Goal: Information Seeking & Learning: Learn about a topic

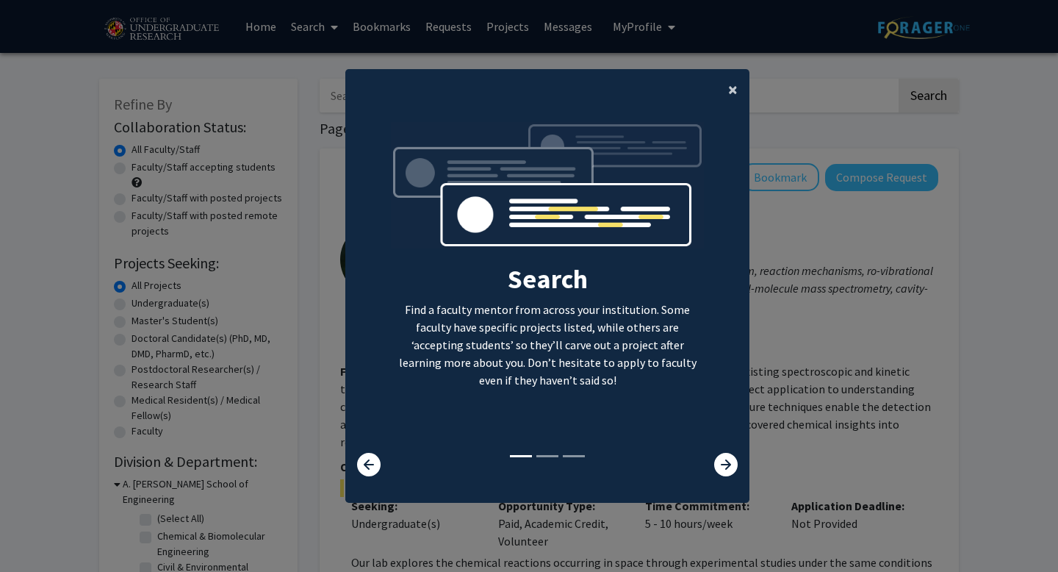
click at [731, 92] on span "×" at bounding box center [733, 89] width 10 height 23
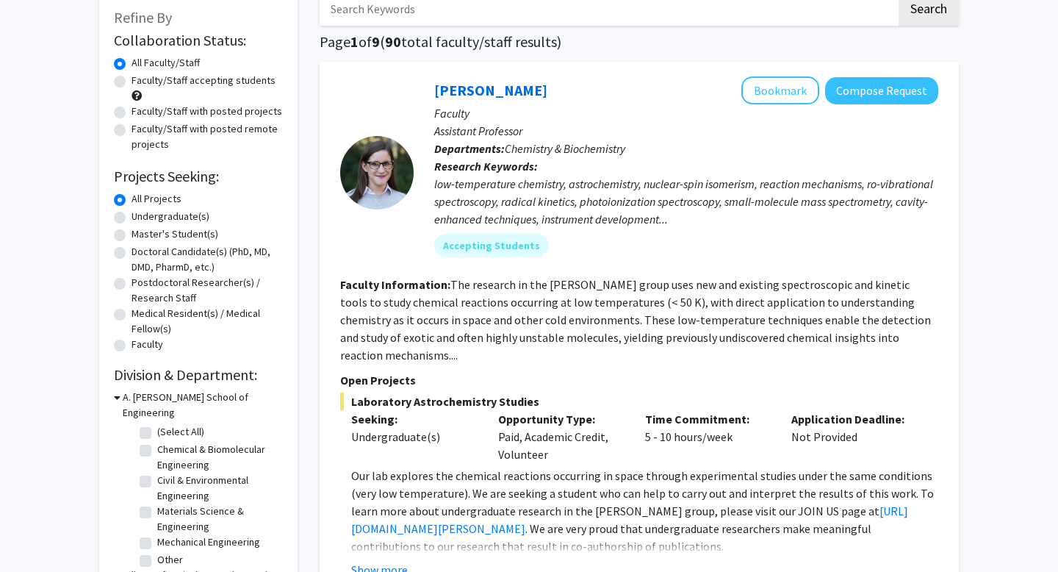
scroll to position [79, 0]
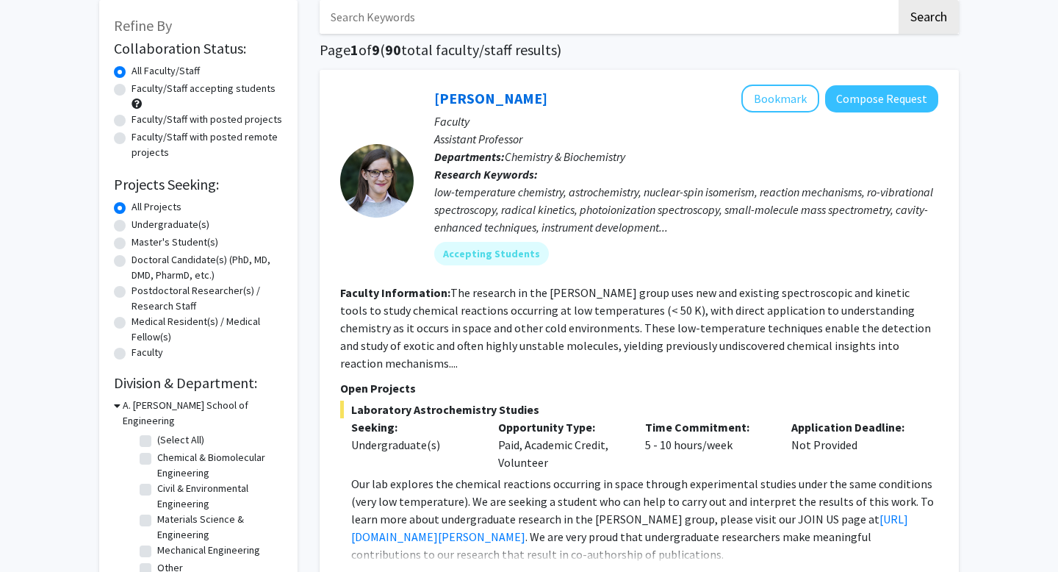
click at [132, 223] on label "Undergraduate(s)" at bounding box center [171, 224] width 78 height 15
click at [132, 223] on input "Undergraduate(s)" at bounding box center [137, 222] width 10 height 10
radio input "true"
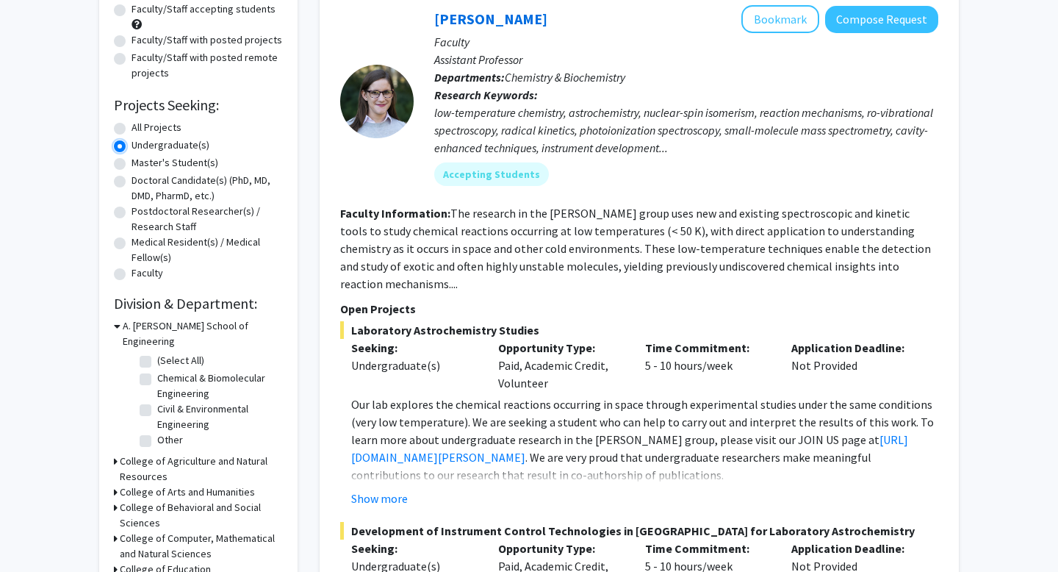
scroll to position [170, 0]
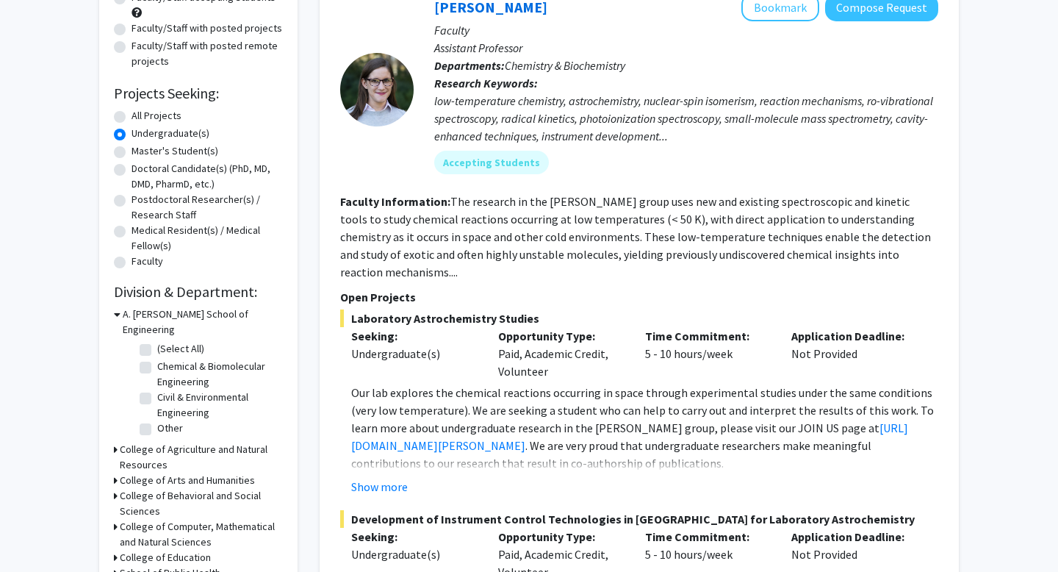
click at [138, 337] on fg-checkbox-list "(Select All) (Select All) Chemical & Biomolecular Engineering Chemical & Biomol…" at bounding box center [209, 389] width 147 height 104
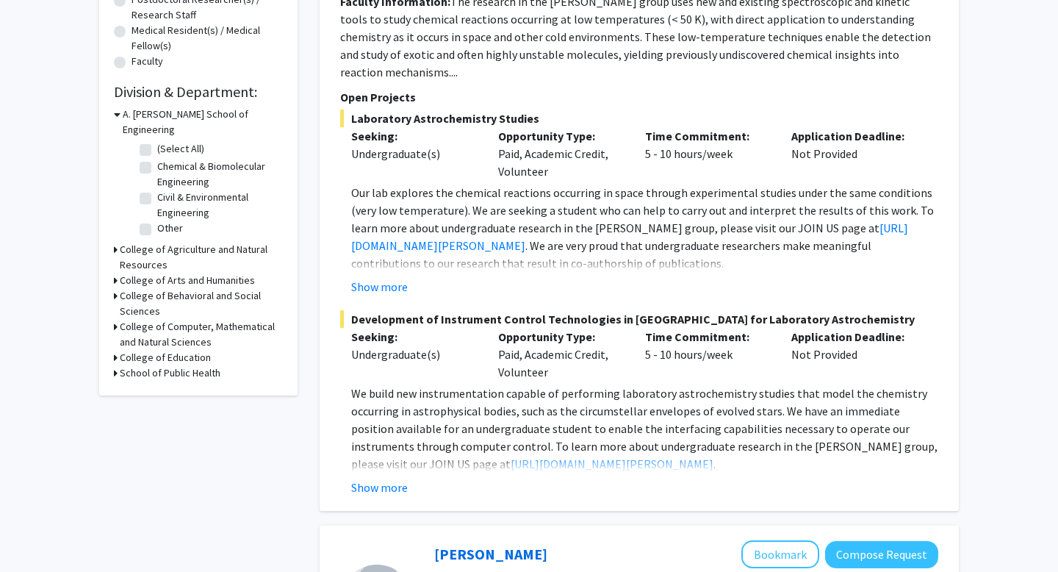
scroll to position [372, 0]
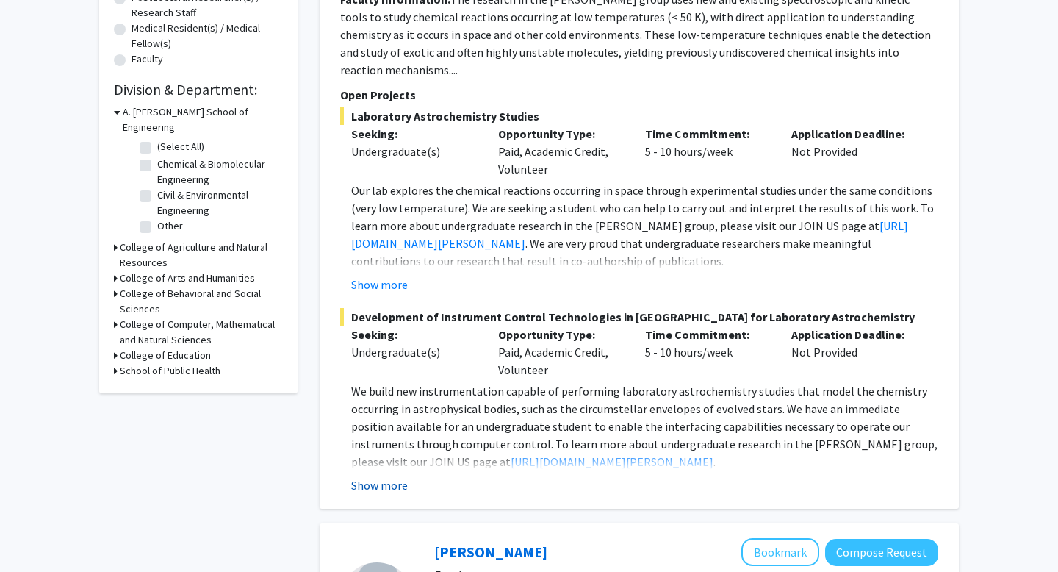
click at [363, 476] on button "Show more" at bounding box center [379, 485] width 57 height 18
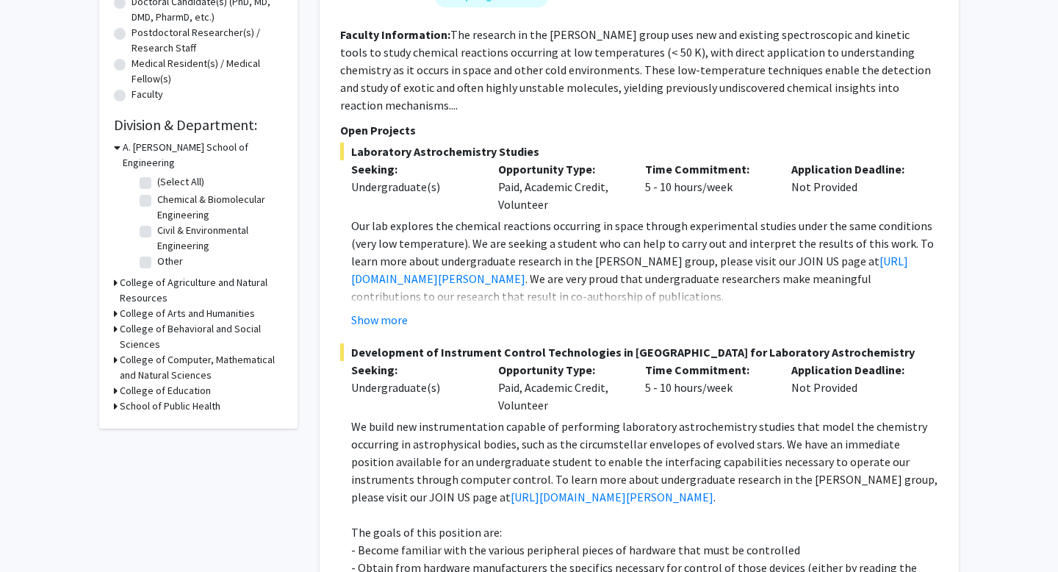
scroll to position [301, 0]
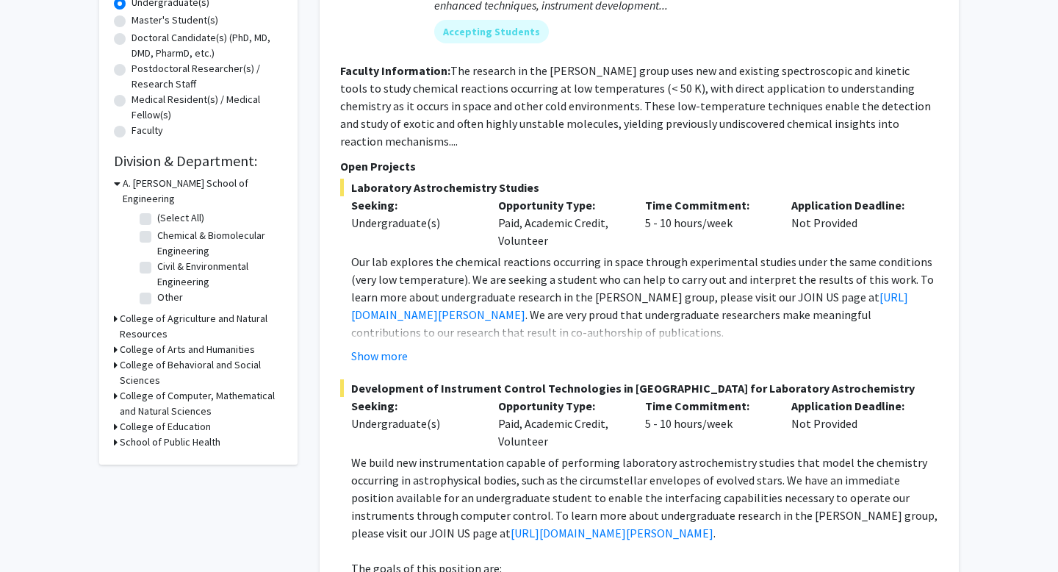
click at [157, 210] on label "(Select All)" at bounding box center [180, 217] width 47 height 15
click at [157, 210] on input "(Select All)" at bounding box center [162, 215] width 10 height 10
checkbox input "true"
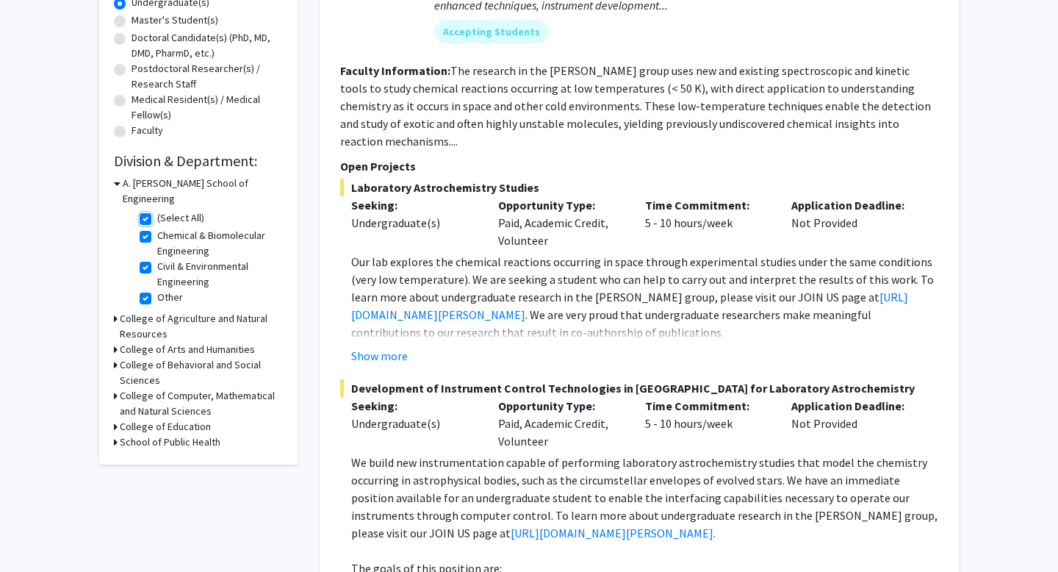
checkbox input "true"
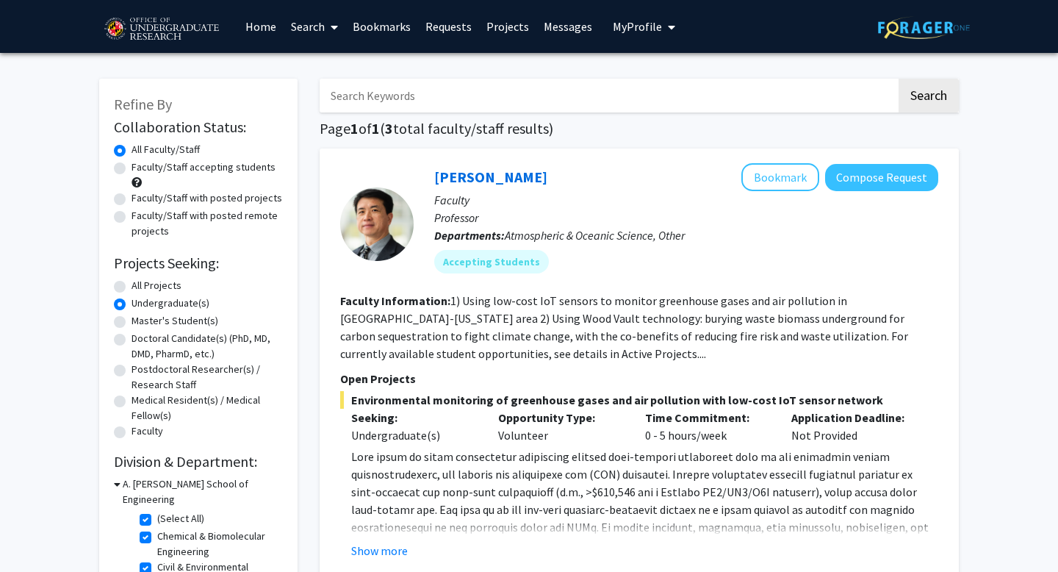
scroll to position [18, 0]
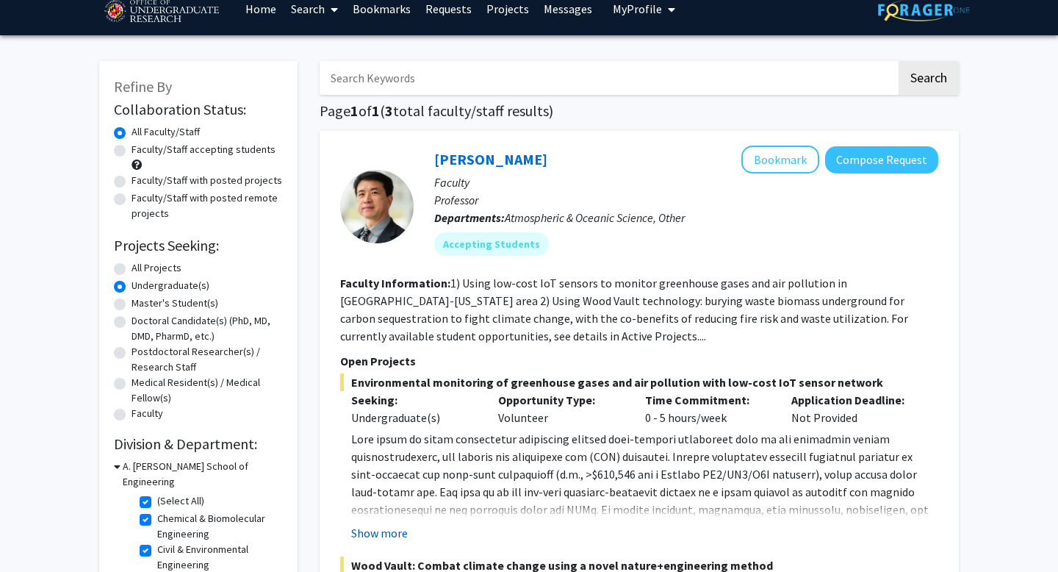
click at [385, 537] on button "Show more" at bounding box center [379, 533] width 57 height 18
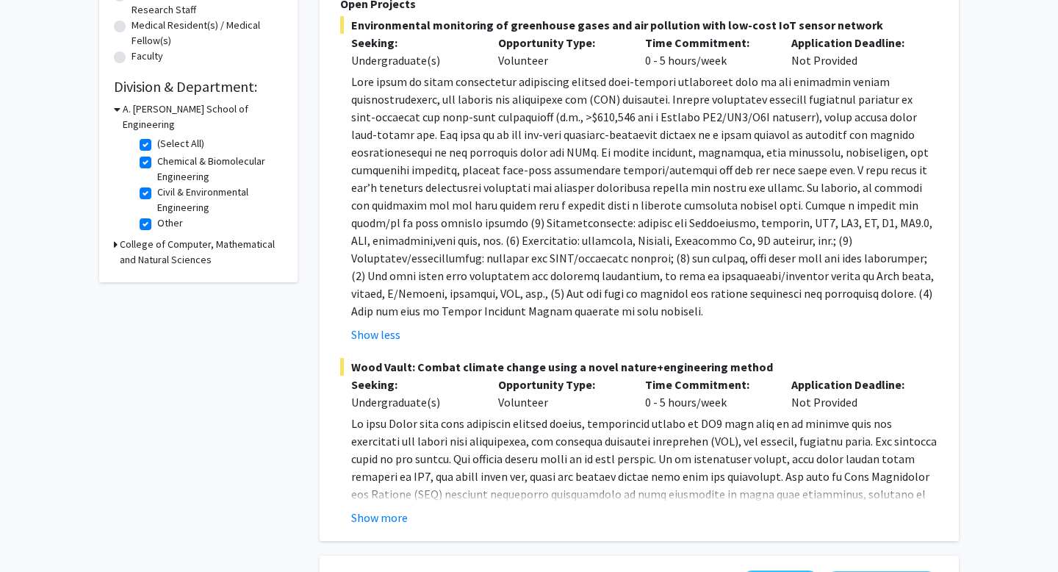
scroll to position [423, 0]
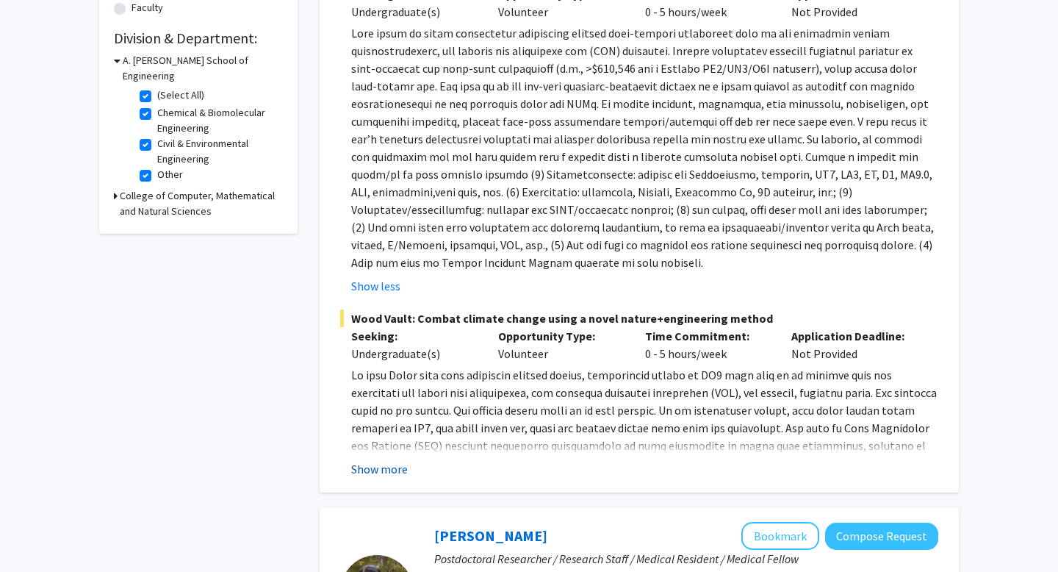
click at [398, 465] on button "Show more" at bounding box center [379, 469] width 57 height 18
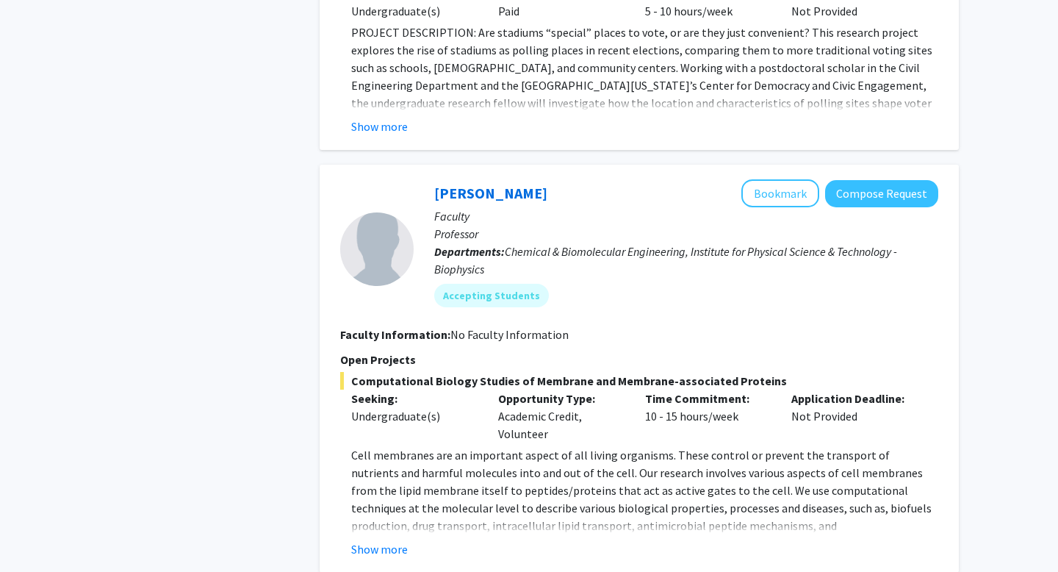
scroll to position [1527, 0]
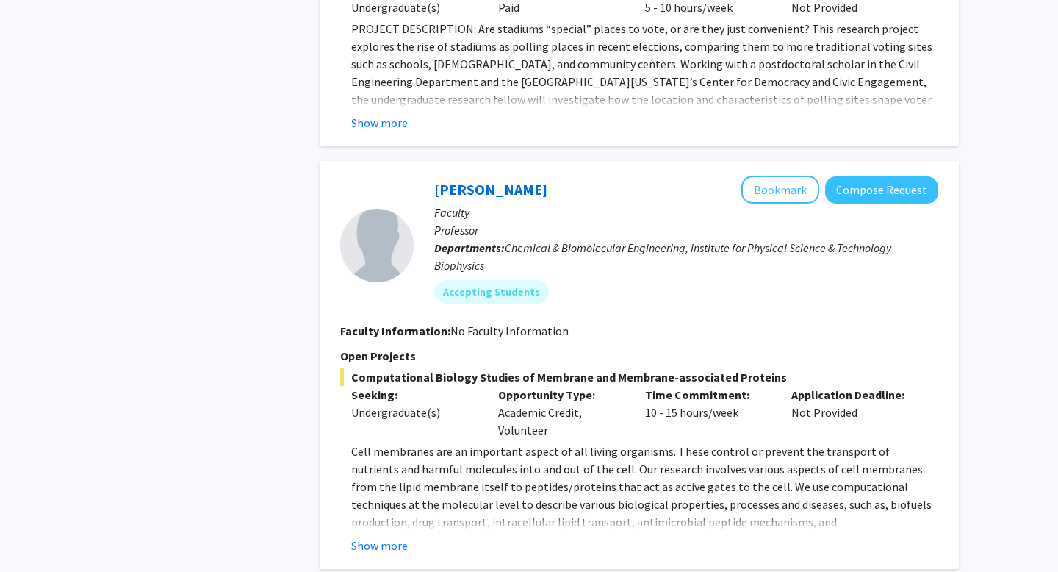
click at [593, 412] on div "Opportunity Type: Academic Credit, Volunteer" at bounding box center [560, 412] width 147 height 53
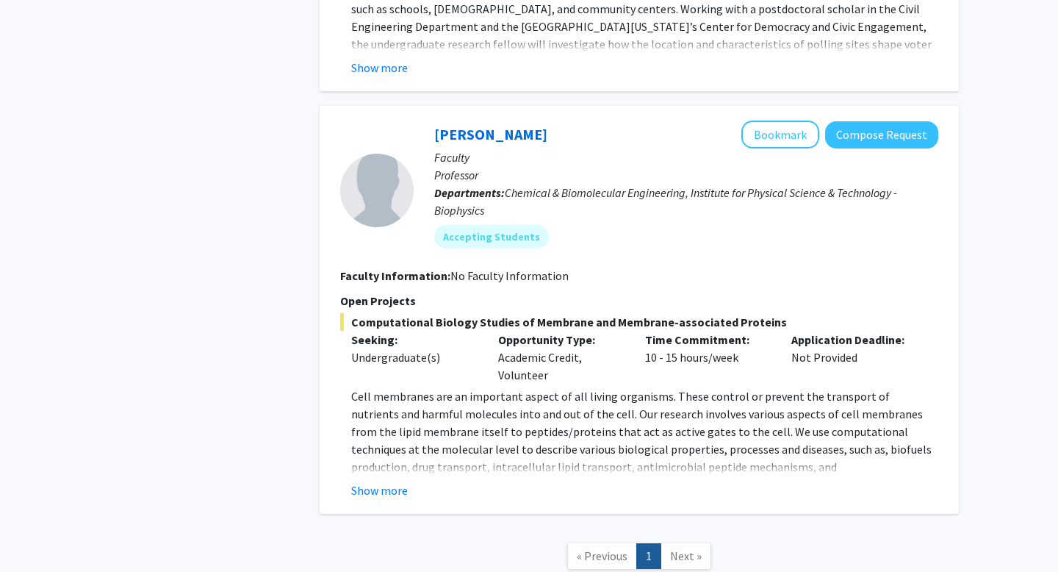
scroll to position [1584, 0]
click at [403, 480] on button "Show more" at bounding box center [379, 489] width 57 height 18
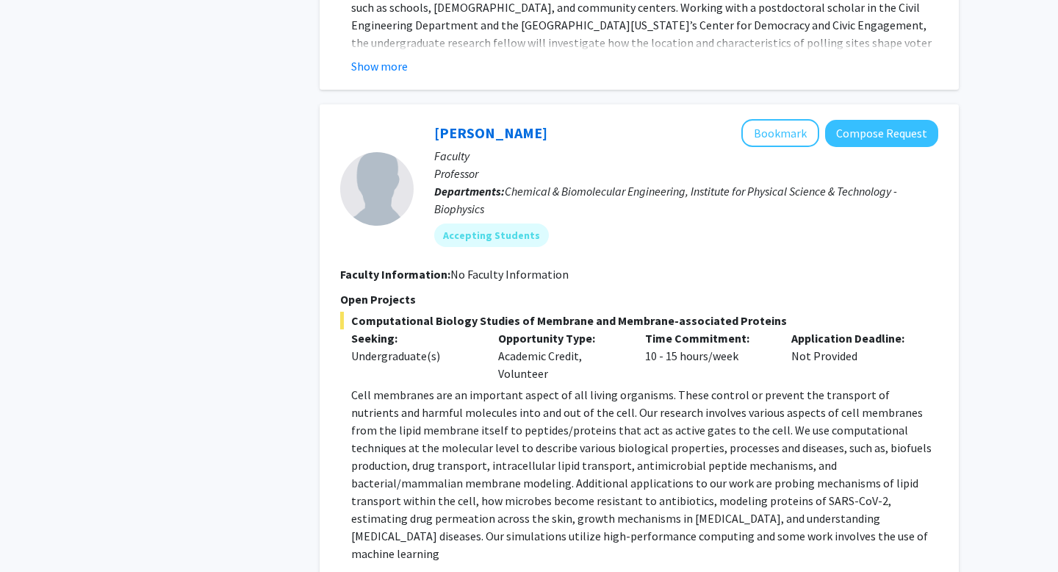
scroll to position [1740, 0]
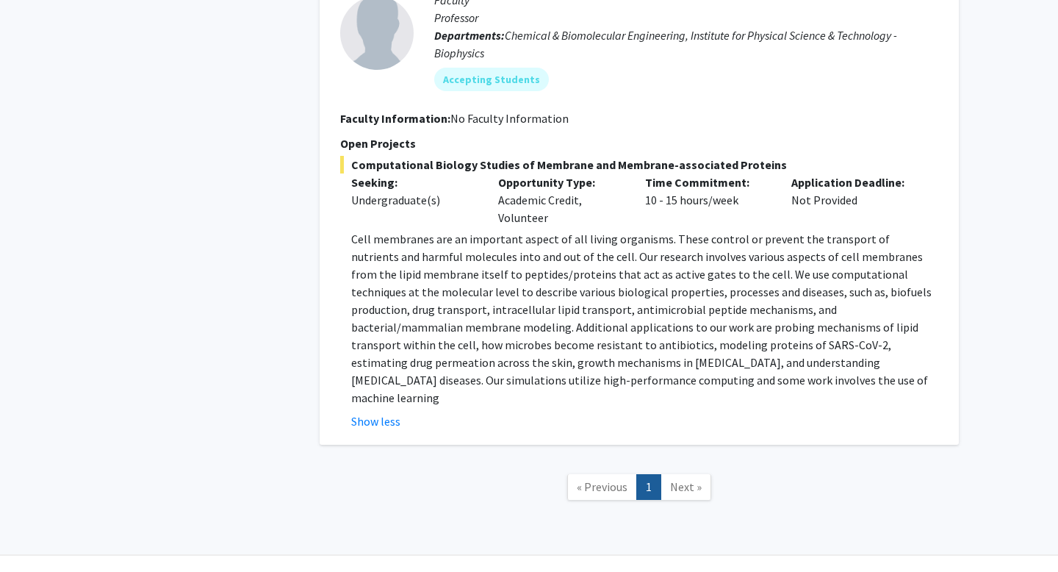
click at [684, 479] on span "Next »" at bounding box center [686, 486] width 32 height 15
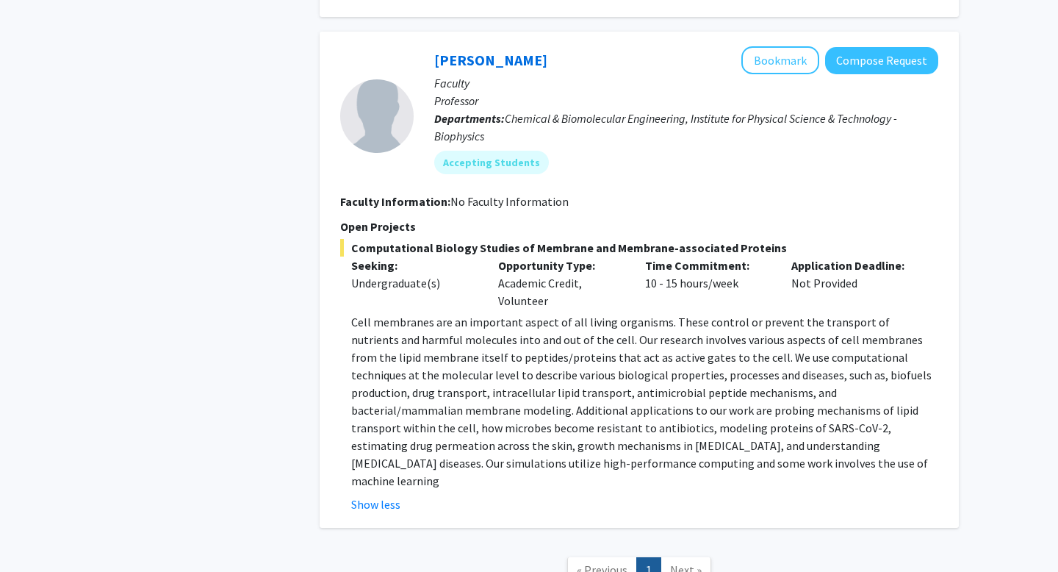
scroll to position [1644, 0]
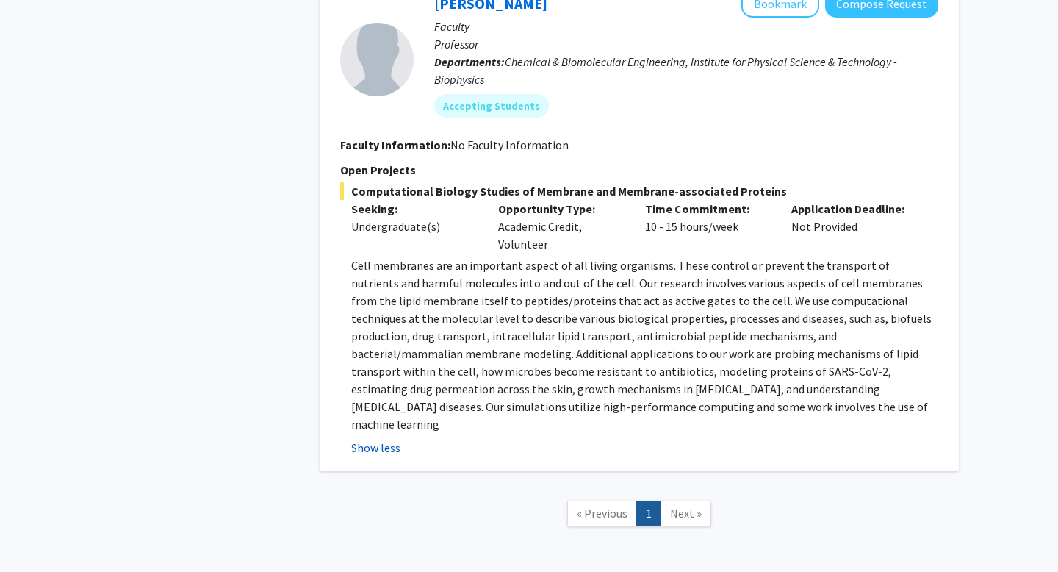
click at [370, 439] on button "Show less" at bounding box center [375, 448] width 49 height 18
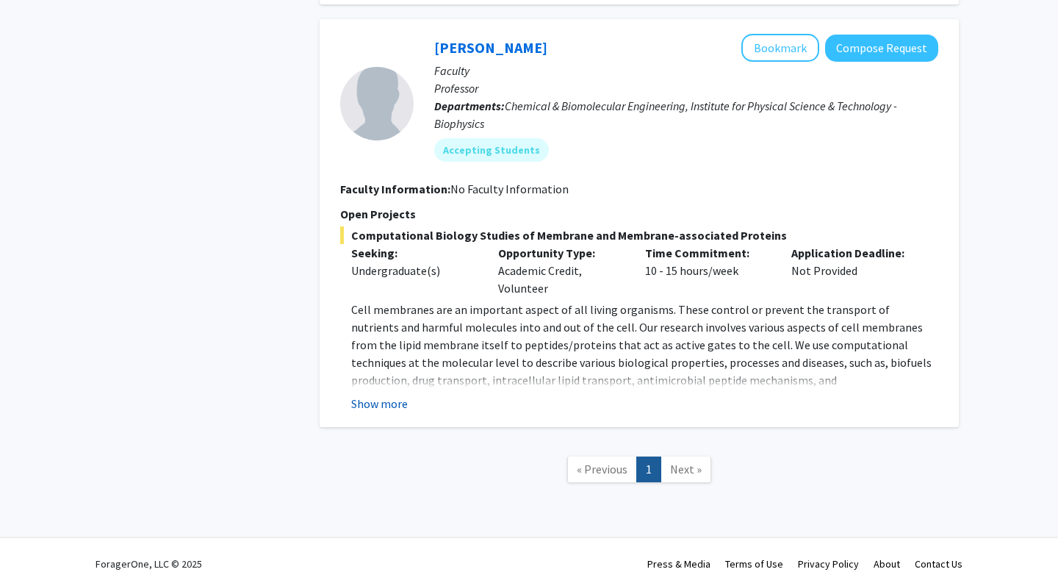
click at [377, 395] on button "Show more" at bounding box center [379, 404] width 57 height 18
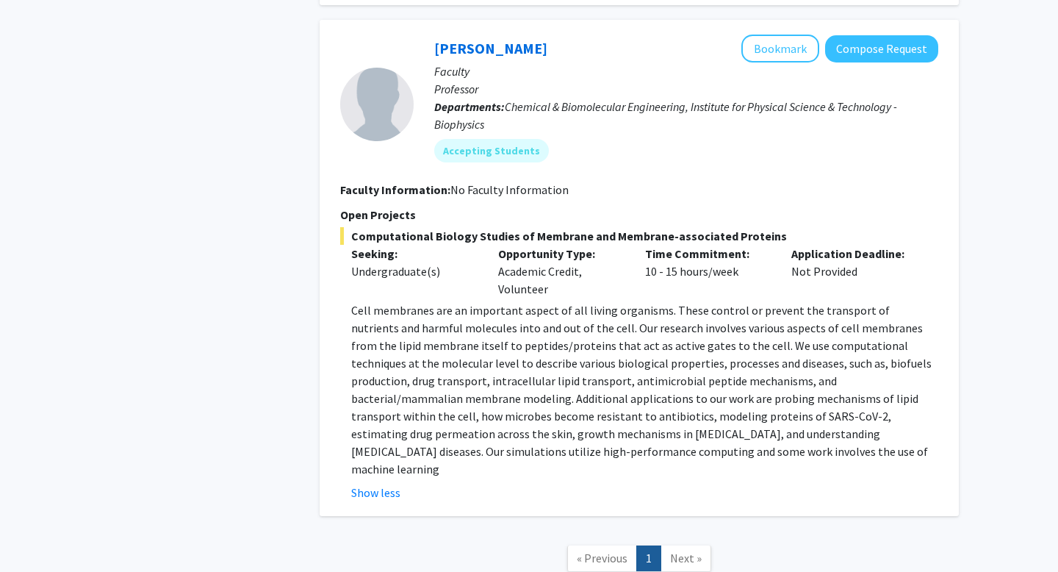
scroll to position [1661, 0]
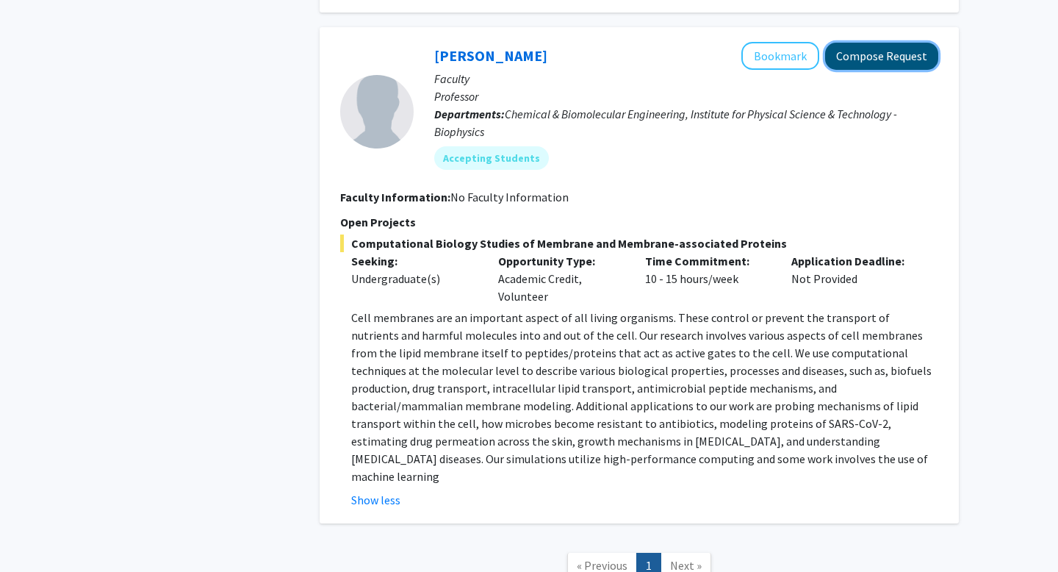
click at [867, 43] on button "Compose Request" at bounding box center [881, 56] width 113 height 27
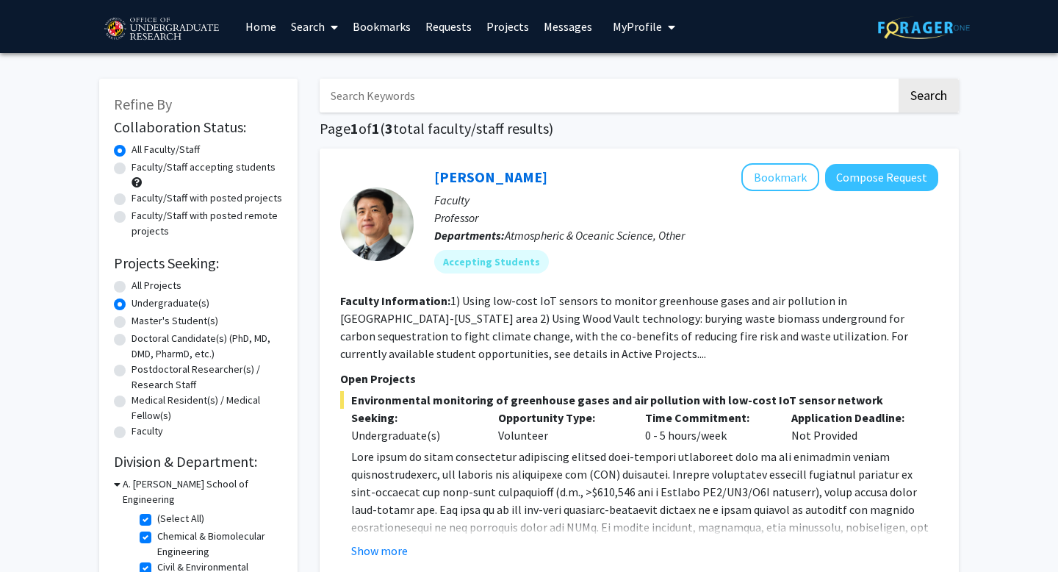
click at [318, 22] on link "Search" at bounding box center [315, 26] width 62 height 51
click at [382, 32] on link "Bookmarks" at bounding box center [381, 26] width 73 height 51
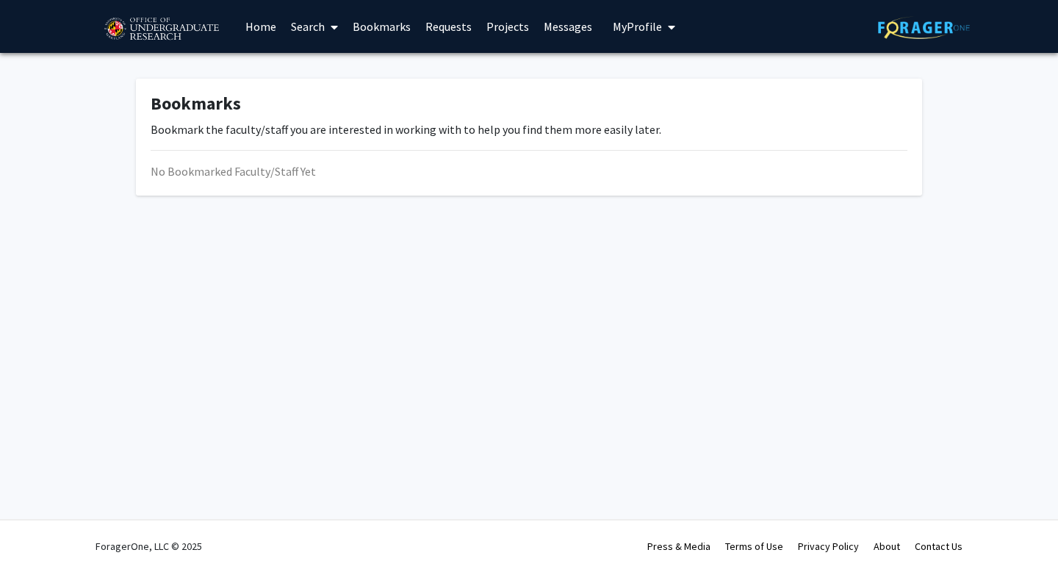
click at [305, 29] on link "Search" at bounding box center [315, 26] width 62 height 51
click at [259, 25] on link "Home" at bounding box center [261, 26] width 46 height 51
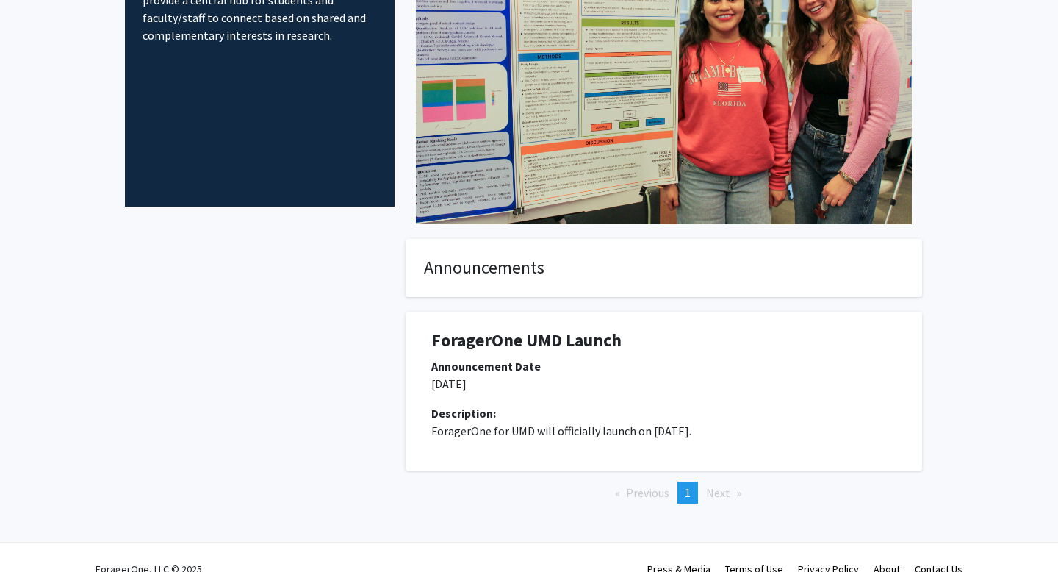
scroll to position [199, 0]
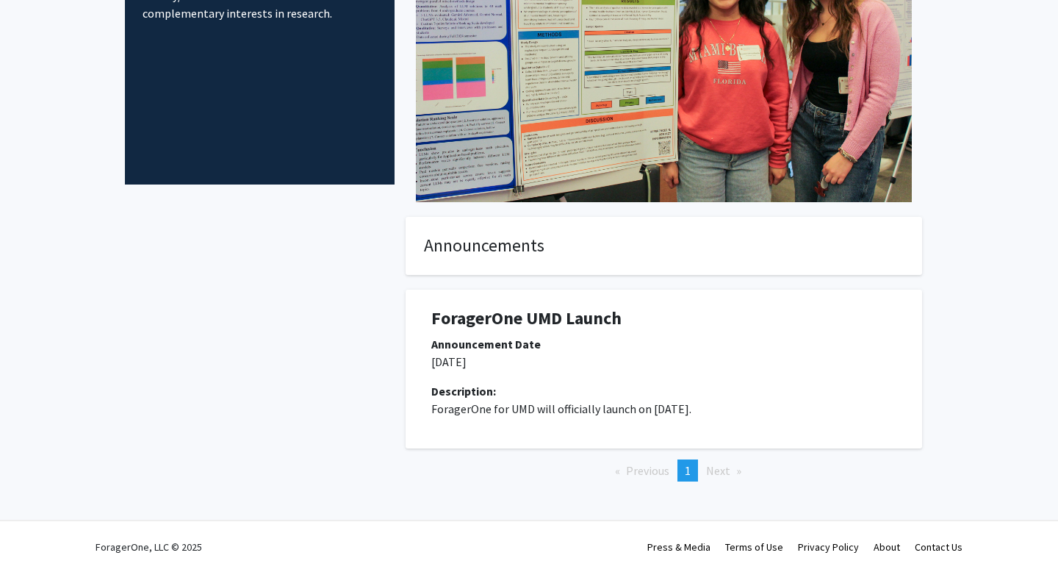
click at [549, 326] on h1 "ForagerOne UMD Launch" at bounding box center [663, 318] width 465 height 21
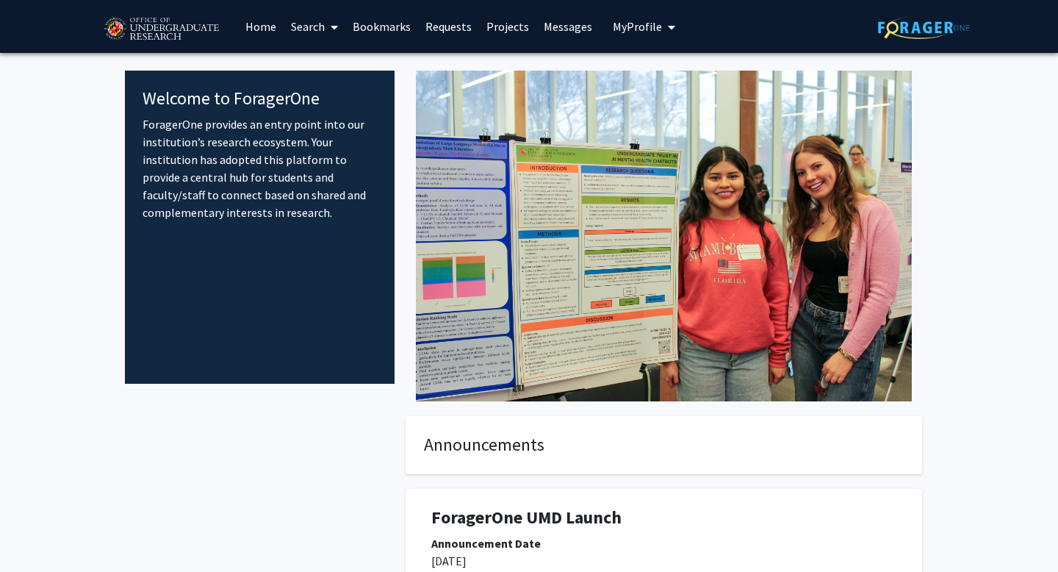
click at [514, 28] on link "Projects" at bounding box center [507, 26] width 57 height 51
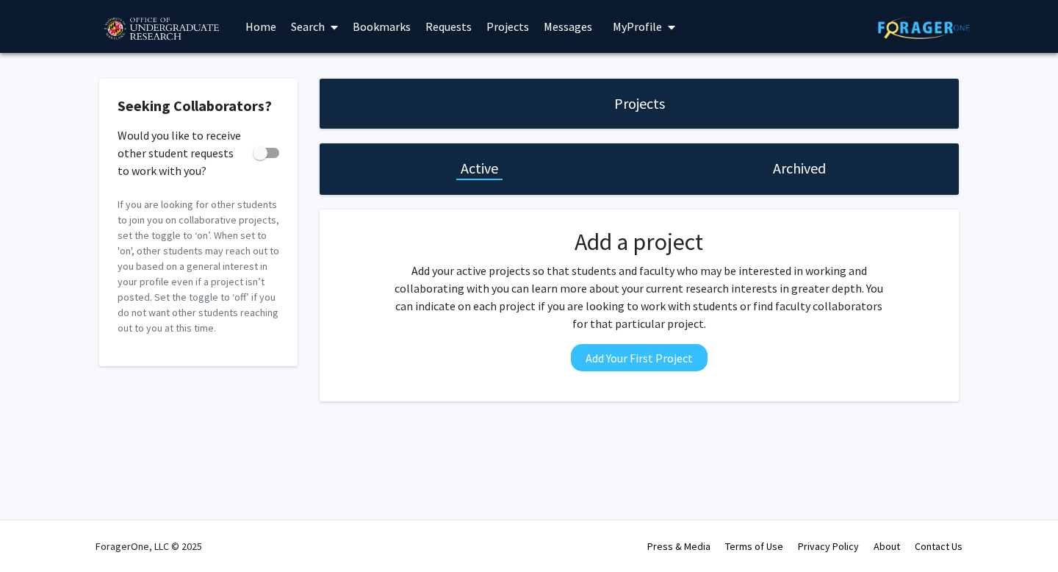
click at [268, 25] on link "Home" at bounding box center [261, 26] width 46 height 51
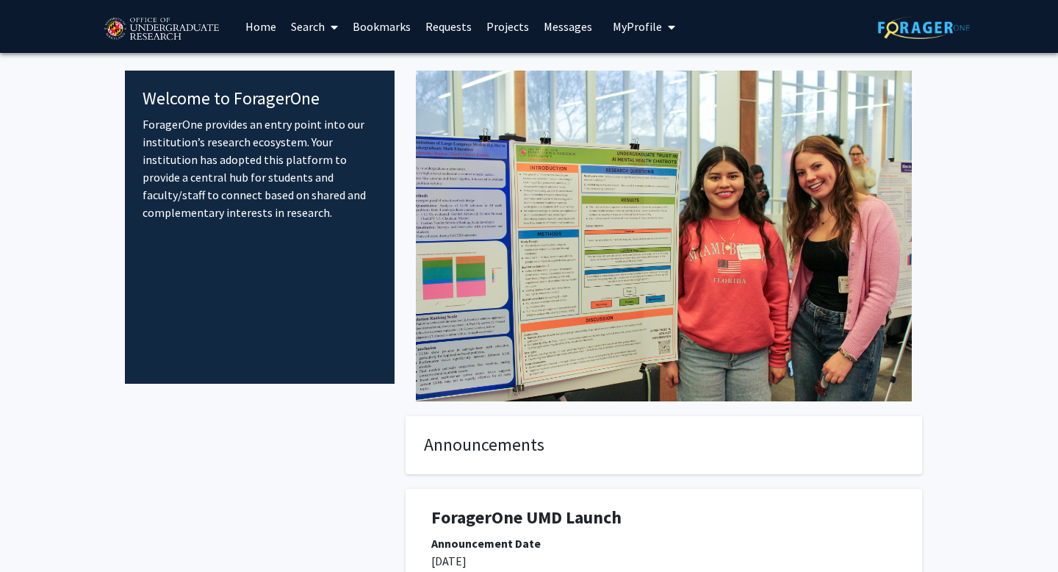
click at [630, 26] on span "My Profile" at bounding box center [637, 26] width 49 height 15
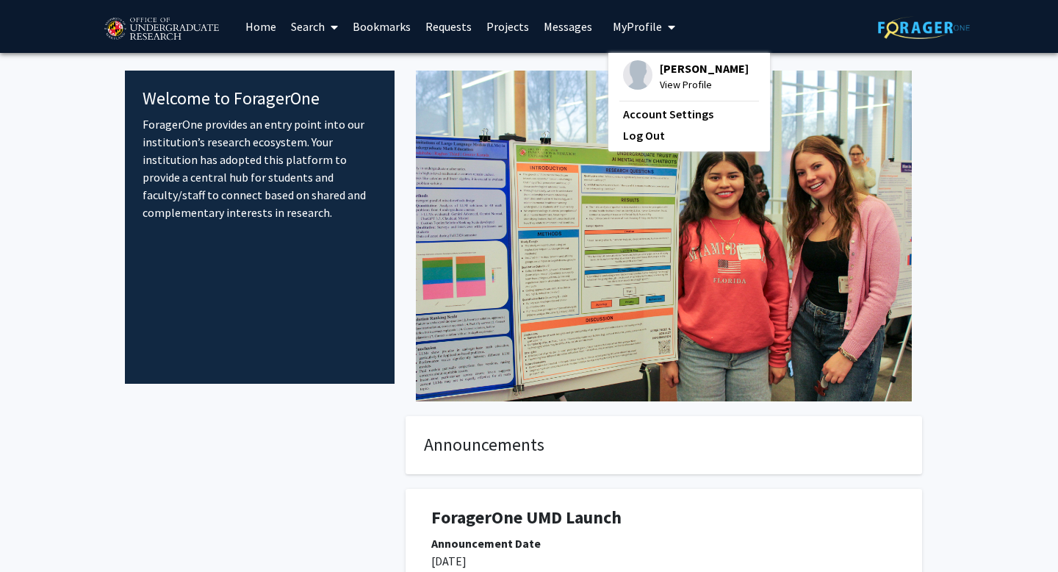
click at [648, 66] on div "[PERSON_NAME] View Profile" at bounding box center [686, 76] width 126 height 32
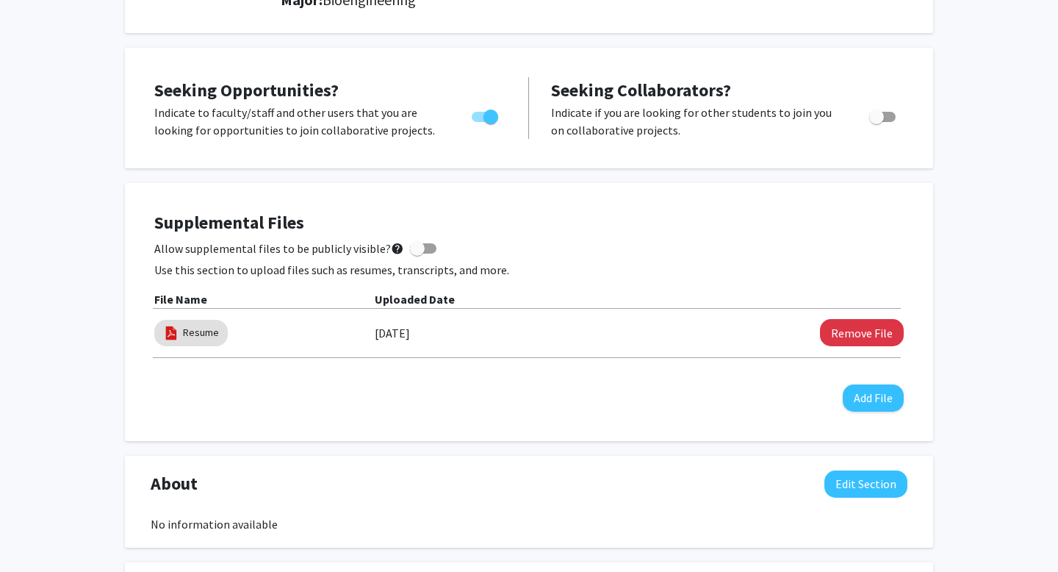
scroll to position [232, 0]
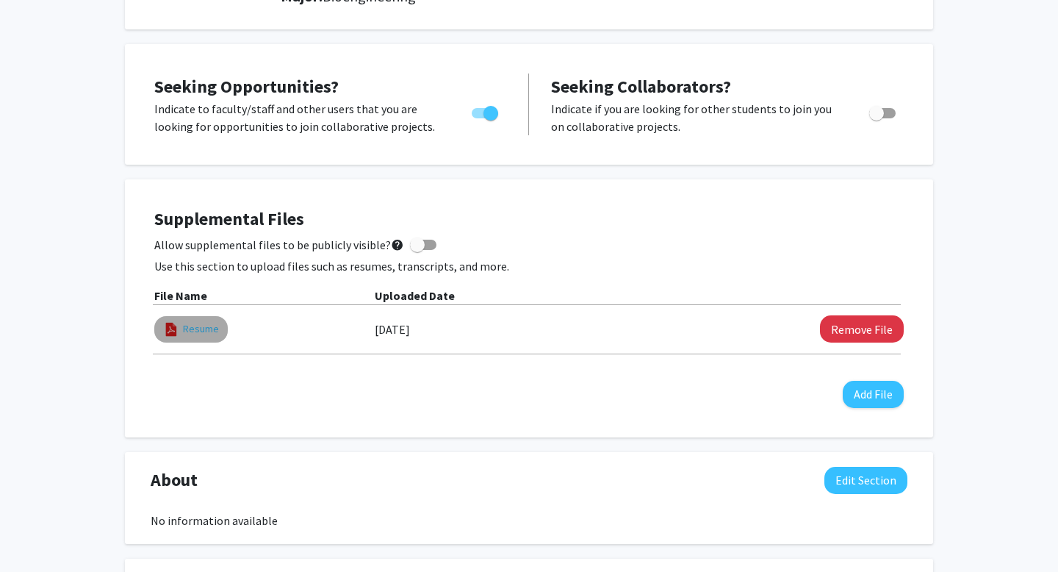
click at [211, 327] on link "Resume" at bounding box center [201, 328] width 36 height 15
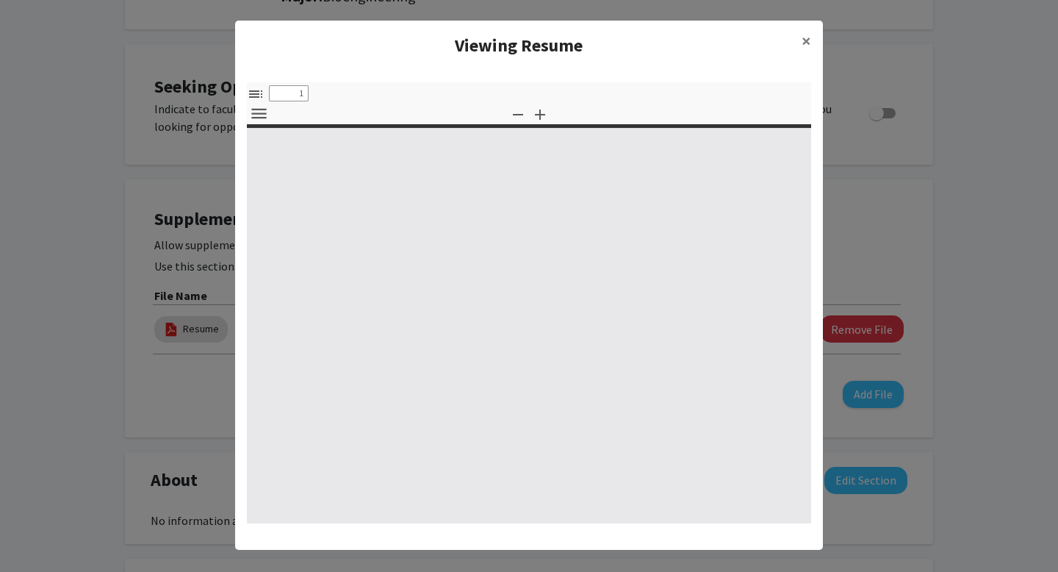
select select "custom"
type input "0"
select select "custom"
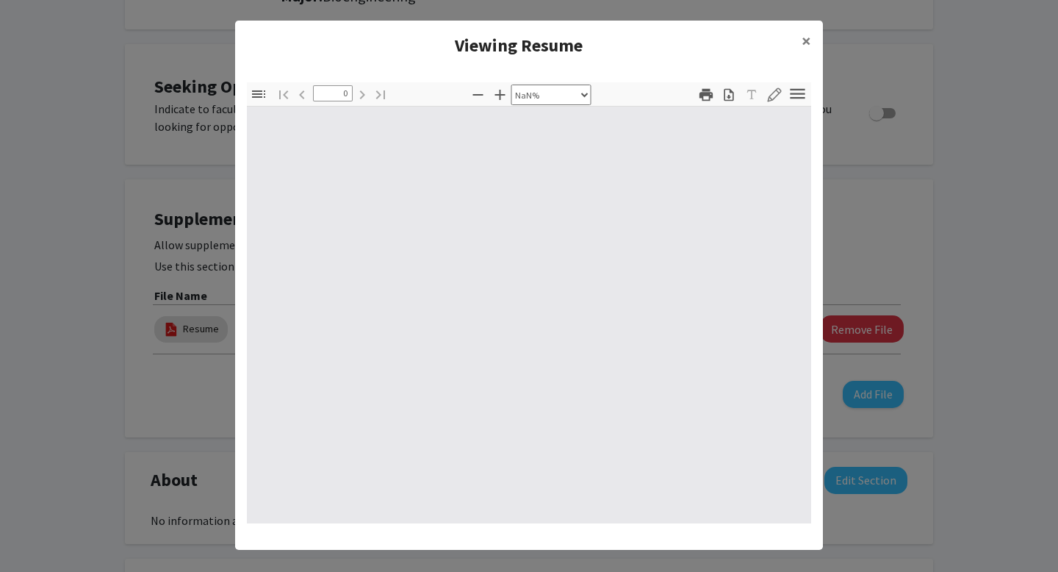
type input "1"
select select "auto"
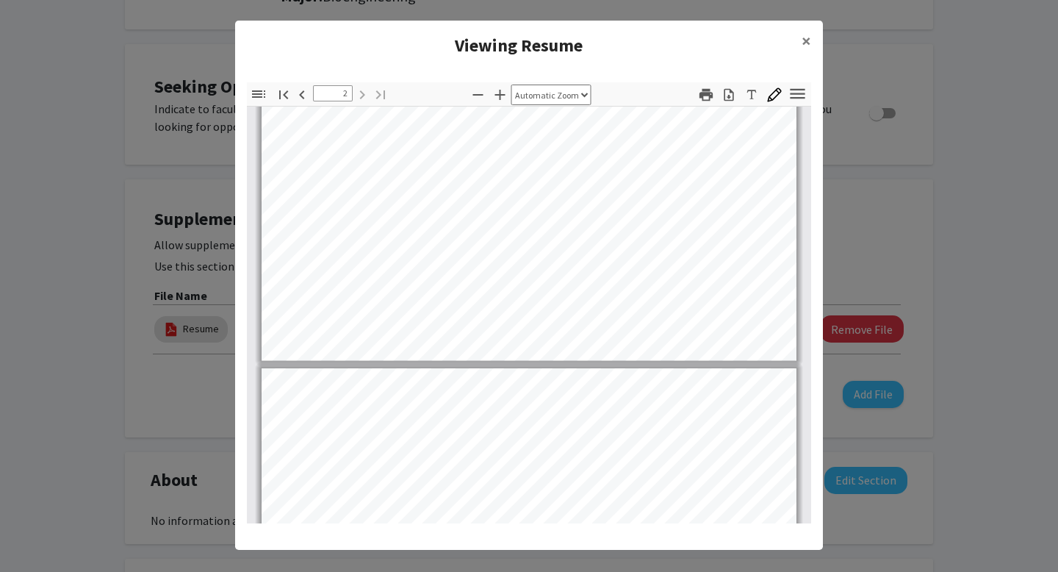
type input "1"
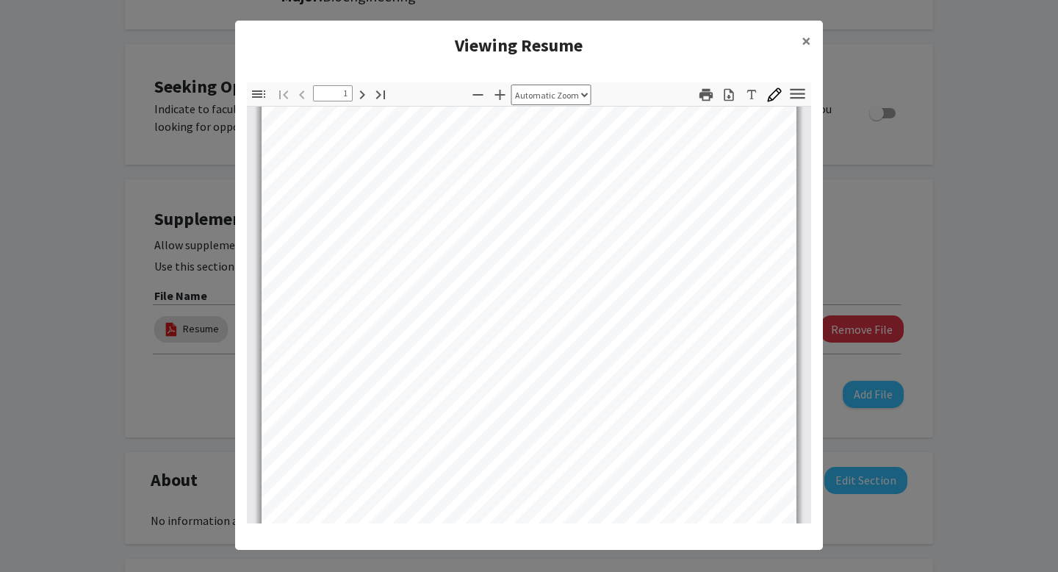
scroll to position [88, 0]
click at [808, 41] on span "×" at bounding box center [807, 40] width 10 height 23
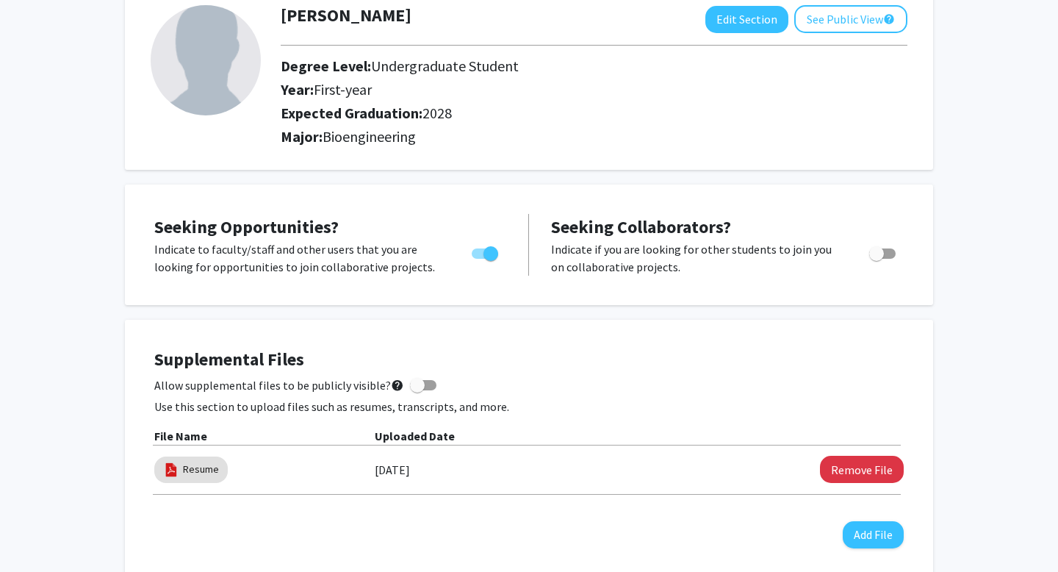
scroll to position [0, 0]
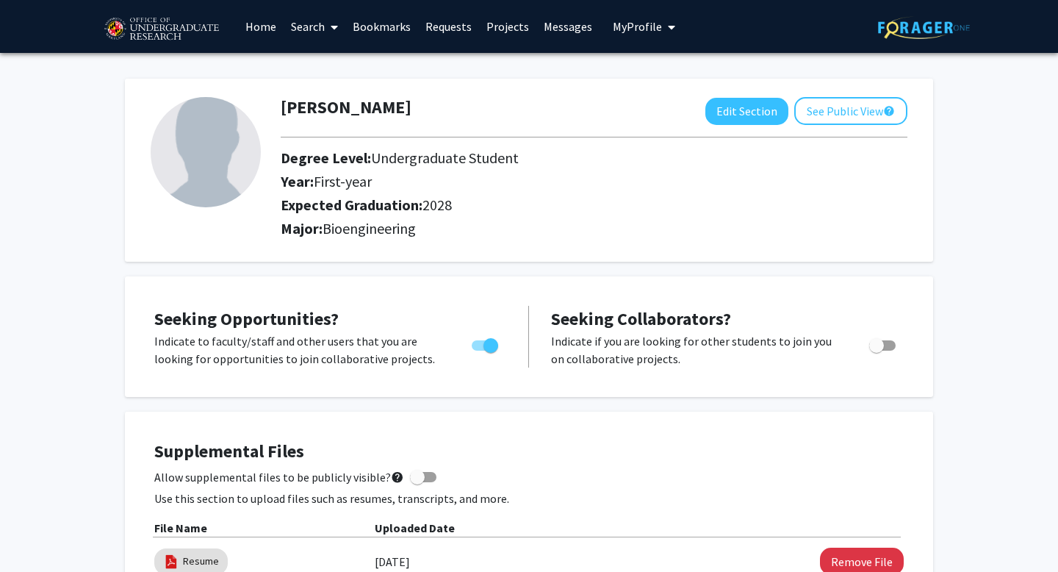
click at [327, 26] on span at bounding box center [331, 26] width 13 height 51
click at [329, 71] on span "Faculty/Staff" at bounding box center [338, 67] width 108 height 29
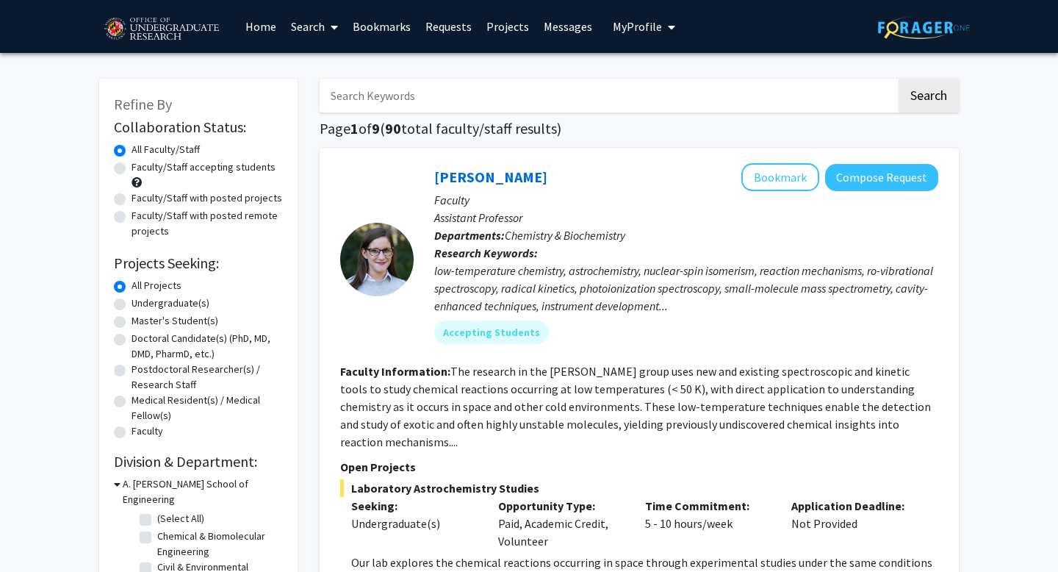
click at [464, 98] on input "Search Keywords" at bounding box center [608, 96] width 577 height 34
type input "n"
type input "chemical"
click at [899, 79] on button "Search" at bounding box center [929, 96] width 60 height 34
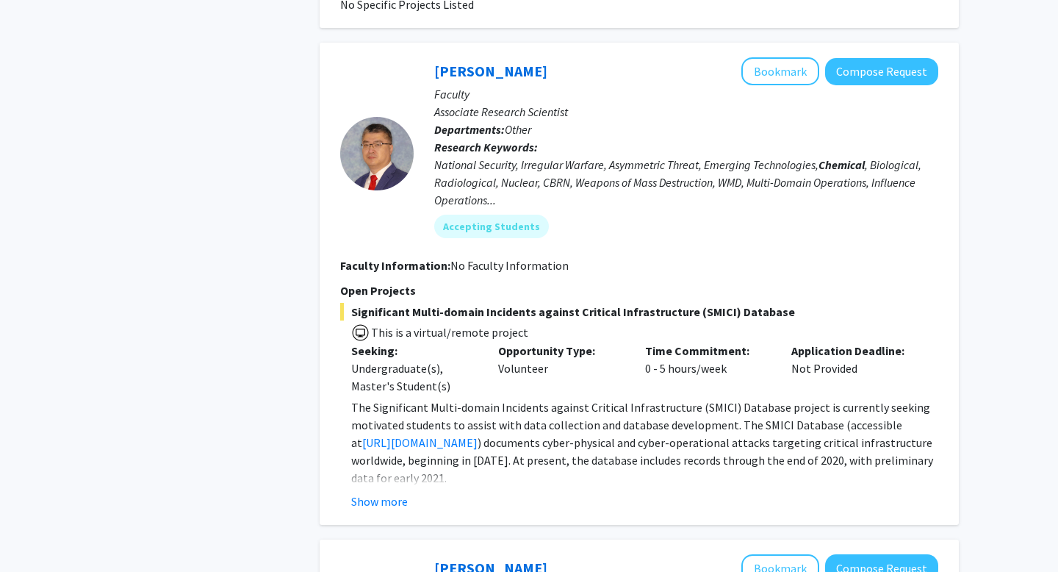
scroll to position [1243, 0]
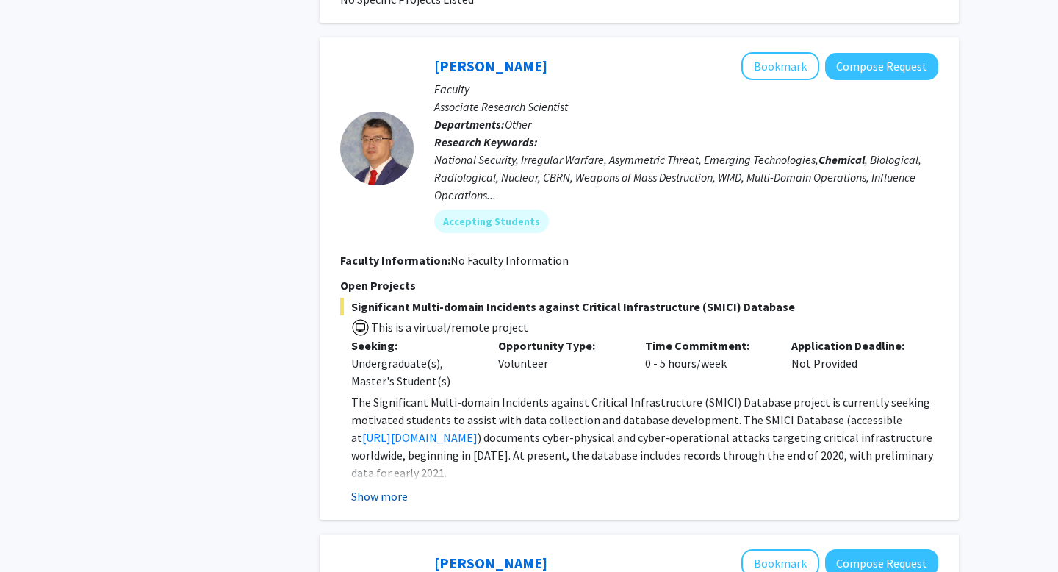
click at [387, 495] on button "Show more" at bounding box center [379, 496] width 57 height 18
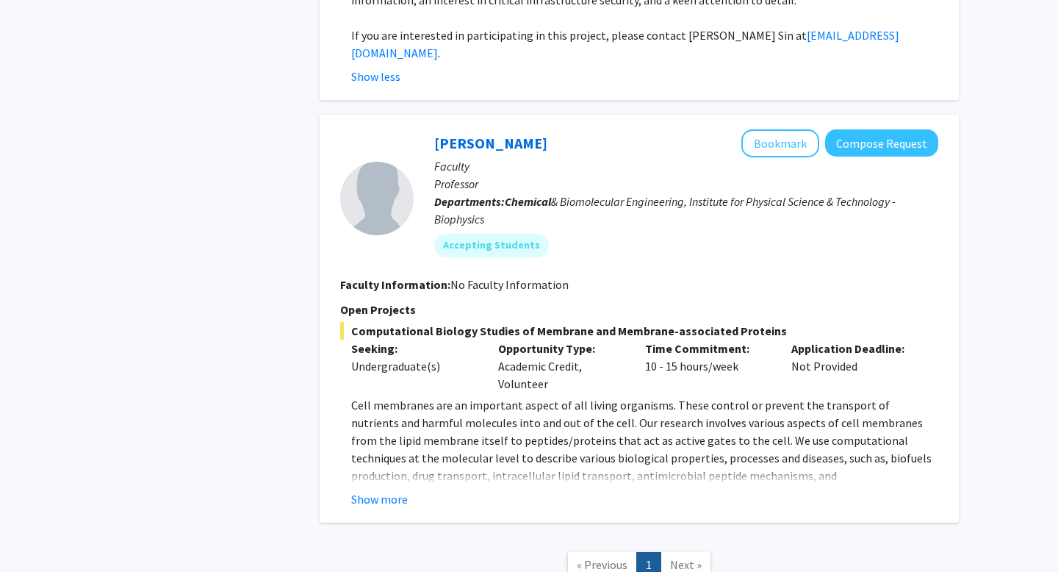
scroll to position [1857, 0]
click at [383, 489] on button "Show more" at bounding box center [379, 498] width 57 height 18
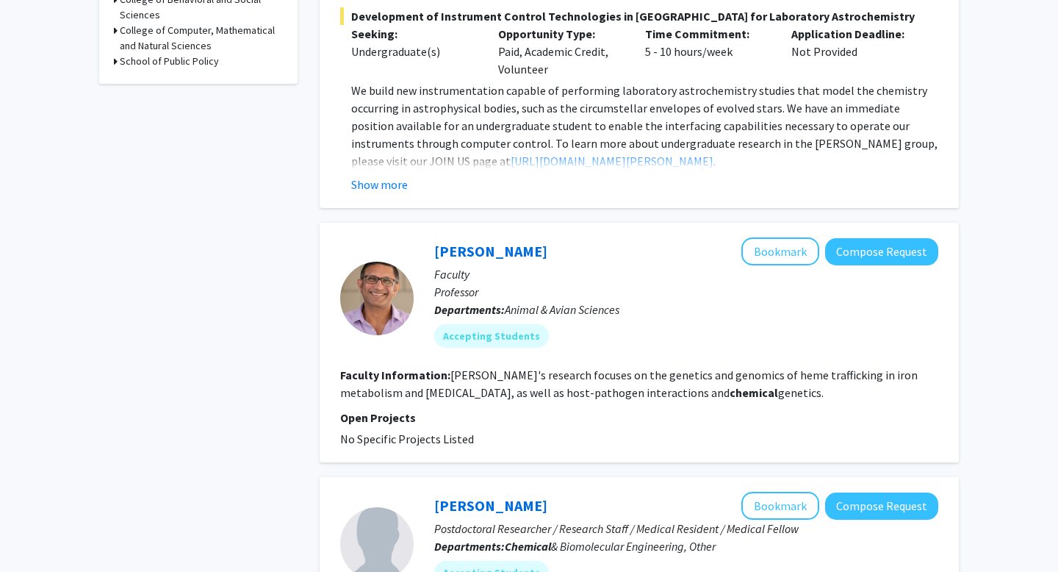
scroll to position [395, 0]
